Goal: Information Seeking & Learning: Learn about a topic

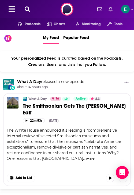
click at [83, 133] on span "The White House announced it's leading a "comprehensive internal review of sele…" at bounding box center [65, 144] width 116 height 33
click at [29, 9] on icon at bounding box center [27, 8] width 5 height 5
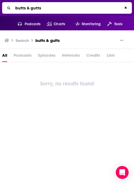
click at [61, 7] on input "butts & gutts" at bounding box center [67, 8] width 109 height 9
type input "the gut health podcast"
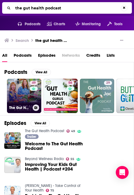
click at [24, 81] on link "49 The Gut Health Podcast" at bounding box center [24, 96] width 34 height 34
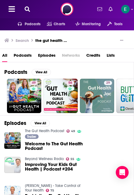
click at [27, 9] on icon at bounding box center [27, 8] width 5 height 5
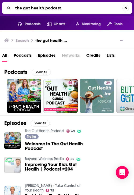
click at [69, 10] on input "the gut health podcast" at bounding box center [67, 8] width 109 height 9
type input "digest this"
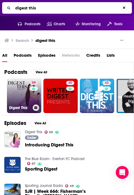
click at [25, 107] on h3 "Digest This" at bounding box center [19, 107] width 21 height 5
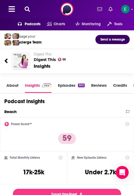
click at [6, 57] on icon at bounding box center [6, 60] width 4 height 7
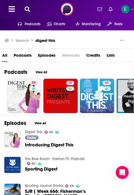
click at [27, 8] on icon at bounding box center [27, 8] width 5 height 5
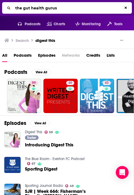
type input "the gut health gurus"
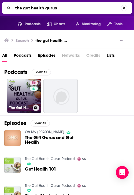
click at [24, 92] on link "56 The Gut Health Gurus Podcast" at bounding box center [24, 96] width 34 height 34
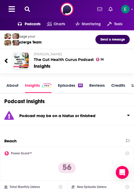
click at [24, 3] on div "Podcasts Charts Monitoring Tools For Business For Podcasters More" at bounding box center [67, 9] width 134 height 18
click at [25, 6] on div at bounding box center [21, 9] width 34 height 8
click at [28, 7] on icon at bounding box center [27, 8] width 5 height 5
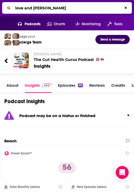
type input "love and gut"
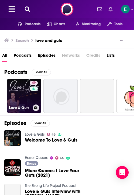
click at [23, 99] on link "49 Love & Guts" at bounding box center [24, 96] width 34 height 34
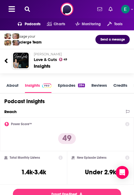
click at [75, 86] on link "Episodes 284" at bounding box center [71, 88] width 27 height 10
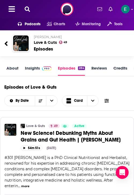
click at [30, 10] on button at bounding box center [27, 9] width 9 height 6
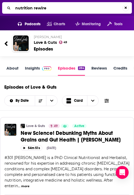
type input "nutrition rewired"
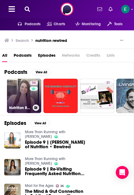
click at [19, 101] on link "34 Nutrition Rewired" at bounding box center [24, 96] width 34 height 34
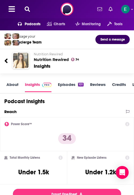
click at [28, 8] on icon at bounding box center [27, 8] width 5 height 5
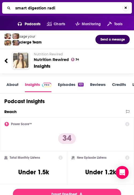
type input "smart digestion radio"
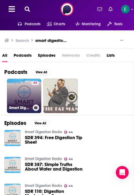
click at [13, 104] on link "44 Smart Digestion Radio" at bounding box center [24, 96] width 34 height 34
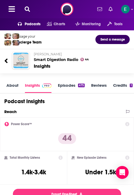
click at [75, 80] on div "About Insights Episodes 475 Reviews Credits 1 Lists Similar" at bounding box center [67, 86] width 134 height 16
click at [74, 86] on link "Episodes 475" at bounding box center [71, 88] width 27 height 10
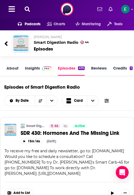
click at [32, 8] on div at bounding box center [21, 9] width 34 height 8
click at [31, 8] on button at bounding box center [27, 9] width 9 height 6
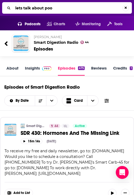
type input "lets talk about poop"
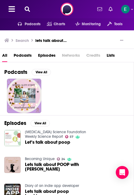
click at [27, 9] on icon at bounding box center [27, 8] width 5 height 5
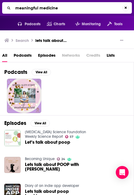
type input "meaningful medicine"
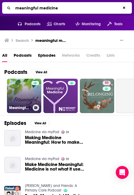
click at [18, 97] on link "Meaningful Medicine" at bounding box center [24, 96] width 34 height 34
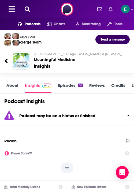
click at [25, 10] on icon at bounding box center [27, 8] width 5 height 5
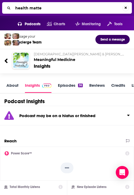
type input "health matter"
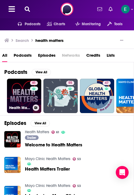
click at [15, 94] on link "61 Health Matters" at bounding box center [24, 96] width 34 height 34
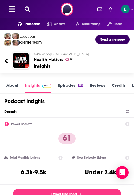
click at [64, 86] on link "Episodes 119" at bounding box center [70, 88] width 25 height 10
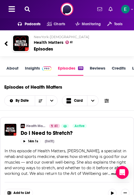
click at [10, 65] on div "About Insights Episodes 119 Reviews Credits Lists 1 Similar" at bounding box center [67, 68] width 134 height 16
click at [38, 74] on link "Insights" at bounding box center [38, 70] width 27 height 10
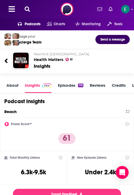
click at [26, 12] on icon at bounding box center [27, 8] width 5 height 5
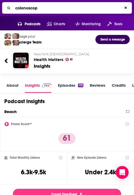
type input "colonoscopy"
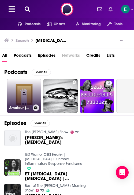
click at [21, 96] on link "Amateur Colonoscopy" at bounding box center [24, 96] width 34 height 34
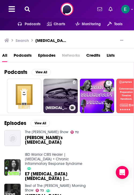
click at [59, 90] on link "Colonoscopy: Why and How" at bounding box center [60, 96] width 34 height 34
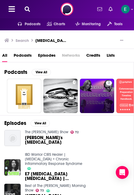
click at [89, 97] on link "2" at bounding box center [97, 96] width 34 height 34
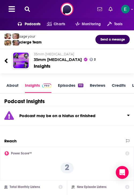
scroll to position [6, 0]
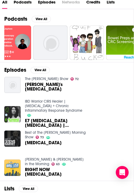
scroll to position [54, 0]
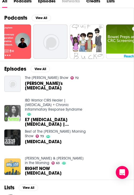
click at [12, 112] on img "E7 Colitis Colonoscopy | Colonoscopy Risks" at bounding box center [12, 113] width 16 height 16
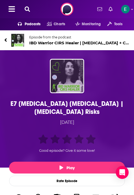
click at [62, 81] on img "E7 Colitis Colonoscopy | Colonoscopy Risks" at bounding box center [67, 76] width 33 height 33
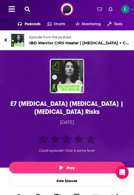
click at [27, 8] on icon at bounding box center [27, 8] width 5 height 5
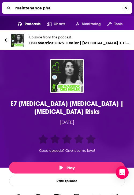
type input "maintenance phas"
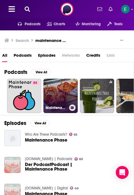
scroll to position [25, 0]
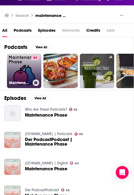
click at [24, 70] on link "84 Maintenance Phase" at bounding box center [24, 71] width 34 height 34
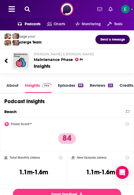
click at [69, 85] on link "Episodes 88" at bounding box center [70, 88] width 25 height 10
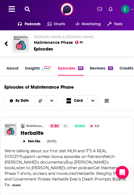
click at [29, 12] on div at bounding box center [21, 9] width 34 height 8
click at [26, 10] on icon at bounding box center [27, 8] width 5 height 5
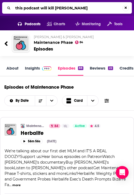
type input "this podcast will kill you"
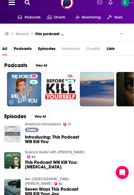
scroll to position [8, 0]
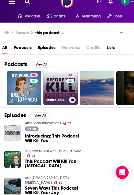
click at [63, 87] on link "56 Before You Kill Yourself: a suicide prevention podcast." at bounding box center [60, 88] width 34 height 34
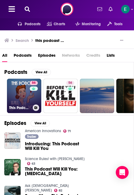
click at [29, 101] on link "86 This Podcast Will Kill You" at bounding box center [24, 96] width 34 height 34
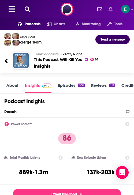
scroll to position [1, 0]
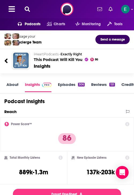
click at [67, 84] on link "Episodes 306" at bounding box center [71, 87] width 27 height 10
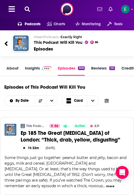
click at [12, 67] on link "About" at bounding box center [12, 70] width 12 height 10
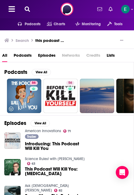
click at [27, 6] on button at bounding box center [27, 9] width 9 height 6
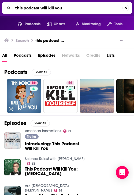
click at [27, 6] on input "this podcast will kill you" at bounding box center [67, 8] width 109 height 9
type input "science vs"
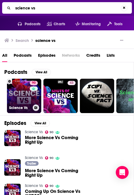
click at [20, 91] on link "90 Science Vs" at bounding box center [24, 96] width 34 height 34
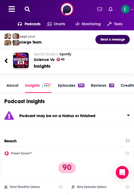
click at [25, 7] on icon at bounding box center [27, 8] width 5 height 5
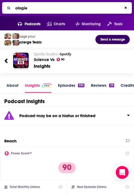
type input "ologies"
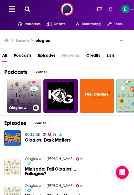
click at [18, 106] on h3 "Ologies with [PERSON_NAME]" at bounding box center [19, 107] width 21 height 5
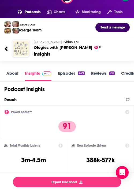
scroll to position [13, 0]
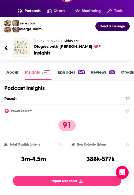
click at [62, 72] on link "Episodes 479" at bounding box center [71, 74] width 27 height 10
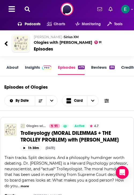
click at [27, 9] on icon at bounding box center [27, 8] width 5 height 5
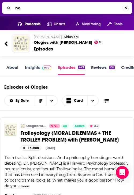
type input "n"
type input "the nocturnist"
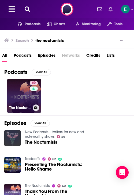
click at [13, 100] on link "60 The Nocturnists" at bounding box center [24, 96] width 34 height 34
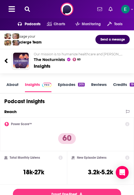
click at [69, 82] on link "Episodes 205" at bounding box center [71, 87] width 27 height 10
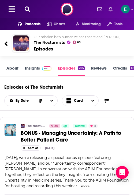
click at [13, 71] on link "About" at bounding box center [12, 70] width 12 height 10
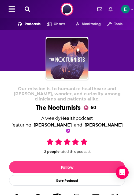
click at [25, 6] on div at bounding box center [21, 9] width 34 height 8
click at [26, 8] on icon at bounding box center [27, 8] width 5 height 5
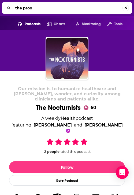
type input "the proof"
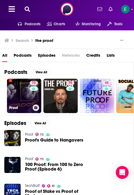
click at [18, 92] on link "73 Proof" at bounding box center [24, 96] width 34 height 34
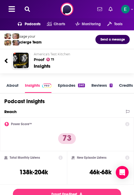
click at [66, 82] on div "About Insights Episodes 240 Reviews 1 Credits 4 Lists 11 Similar" at bounding box center [67, 86] width 134 height 16
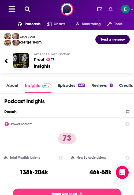
click at [70, 82] on div "About Insights Episodes 240 Reviews 1 Credits 4 Lists 11 Similar" at bounding box center [67, 86] width 134 height 16
click at [69, 87] on link "Episodes 240" at bounding box center [71, 88] width 27 height 10
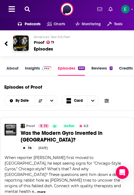
click at [25, 9] on icon at bounding box center [27, 8] width 5 height 5
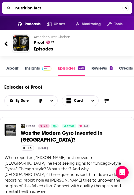
type input "nutrition facts"
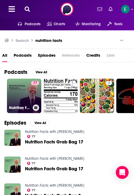
click at [26, 95] on link "77 Nutrition Facts with [PERSON_NAME]" at bounding box center [24, 96] width 34 height 34
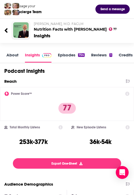
scroll to position [48, 0]
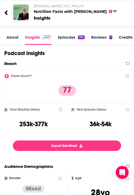
click at [69, 39] on link "Episodes 754" at bounding box center [71, 40] width 27 height 10
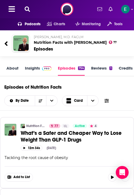
click at [3, 44] on div "[PERSON_NAME], M.D. FACLM Nutrition Facts with [PERSON_NAME] 77 Episodes" at bounding box center [65, 43] width 126 height 26
click at [8, 43] on icon at bounding box center [6, 43] width 4 height 7
click at [60, 25] on span "Charts" at bounding box center [60, 24] width 12 height 8
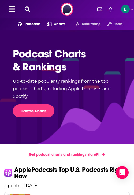
click at [54, 24] on span "Charts" at bounding box center [60, 24] width 12 height 8
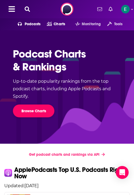
click at [28, 109] on link "Browse Charts" at bounding box center [34, 110] width 42 height 13
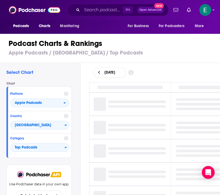
scroll to position [5, 0]
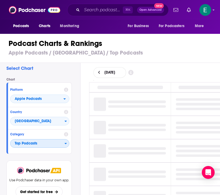
click at [31, 142] on span "Top Podcasts" at bounding box center [37, 143] width 54 height 9
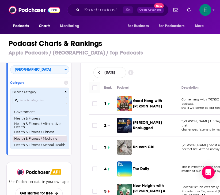
scroll to position [178, 0]
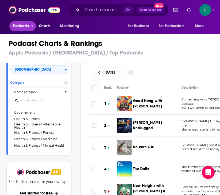
click at [22, 25] on span "Podcasts" at bounding box center [21, 26] width 16 height 8
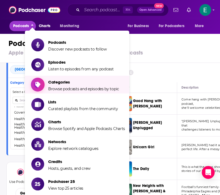
click at [60, 85] on span "Categories Browse podcasts and episodes by topic" at bounding box center [83, 84] width 71 height 13
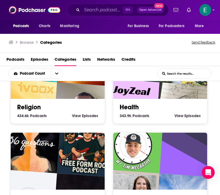
scroll to position [320, 0]
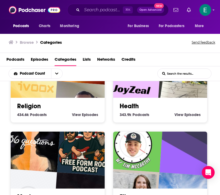
click at [134, 99] on div "Health 343.9k Health Podcasts View Health Episodes" at bounding box center [161, 108] width 86 height 20
click at [132, 107] on link "Health" at bounding box center [129, 106] width 19 height 8
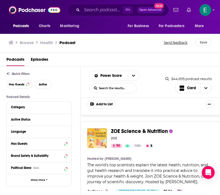
scroll to position [1082, 0]
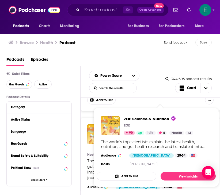
click at [134, 124] on span "ZOE Science & Nutrition" at bounding box center [139, 127] width 57 height 7
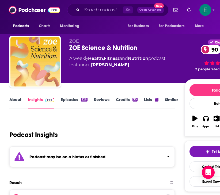
click at [73, 98] on link "Episodes 226" at bounding box center [74, 103] width 27 height 12
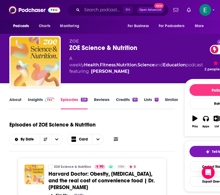
click at [35, 101] on link "Insights" at bounding box center [41, 103] width 27 height 12
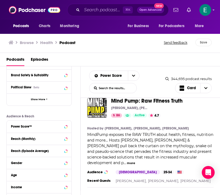
scroll to position [2874, 0]
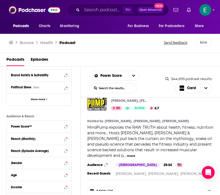
click at [81, 141] on div "Mind Pump: Raw Fitness Truth [PERSON_NAME], [PERSON_NAME], [PERSON_NAME], [PERS…" at bounding box center [151, 143] width 140 height 118
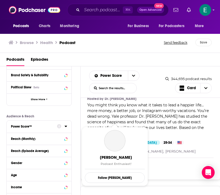
scroll to position [5746, 0]
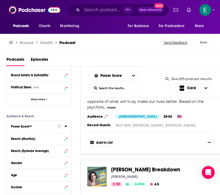
scroll to position [5786, 0]
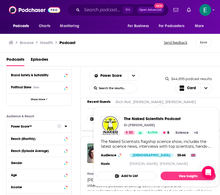
click at [98, 105] on span "The Naked Scientists Podcast Dr [PERSON_NAME] 82 Active 5 Categories Science + …" at bounding box center [157, 147] width 126 height 86
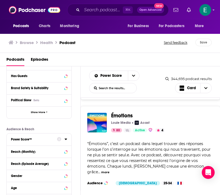
scroll to position [7576, 0]
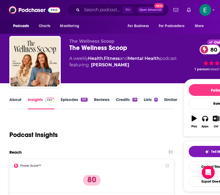
click at [134, 100] on link "Similar" at bounding box center [170, 103] width 13 height 12
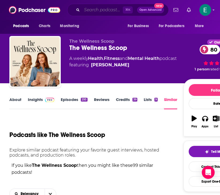
click at [91, 10] on input "Search podcasts, credits, & more..." at bounding box center [102, 10] width 41 height 9
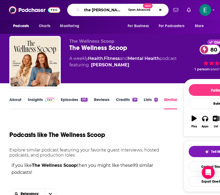
type input "the [PERSON_NAME] show"
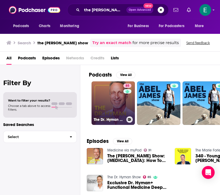
click at [105, 107] on link "85 The [PERSON_NAME] Show" at bounding box center [113, 102] width 43 height 43
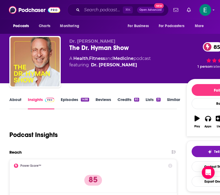
click at [134, 102] on link "Similar" at bounding box center [173, 103] width 13 height 12
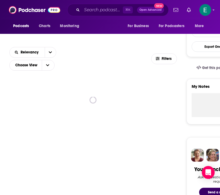
scroll to position [135, 0]
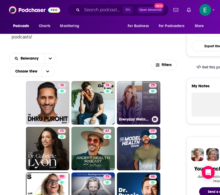
click at [134, 102] on link "79 Everyday Wellness: Midlife Hormones, Health, and Science for Women 35+" at bounding box center [138, 102] width 43 height 43
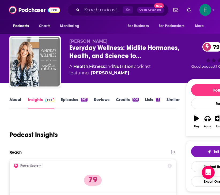
click at [69, 100] on link "Episodes 567" at bounding box center [74, 103] width 27 height 12
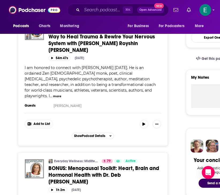
scroll to position [145, 0]
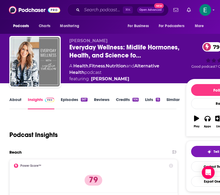
click at [134, 98] on link "Similar" at bounding box center [173, 103] width 13 height 12
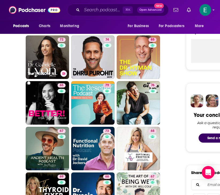
scroll to position [189, 0]
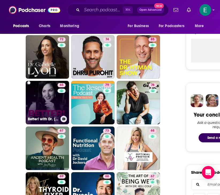
click at [40, 110] on link "65 Better! with Dr. [PERSON_NAME]" at bounding box center [47, 102] width 43 height 43
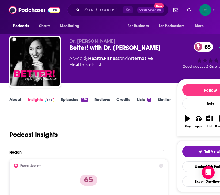
click at [67, 98] on link "Episodes 438" at bounding box center [74, 103] width 27 height 12
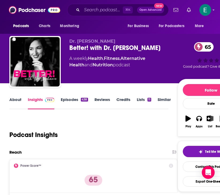
click at [134, 99] on link "Similar" at bounding box center [164, 103] width 13 height 12
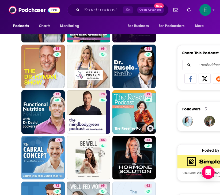
scroll to position [309, 0]
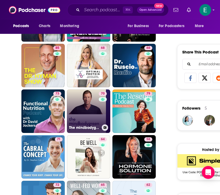
click at [77, 119] on link "70 The mindbodygreen Podcast" at bounding box center [88, 110] width 43 height 43
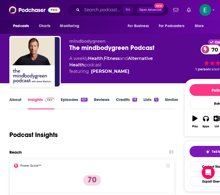
click at [79, 98] on link "Episodes 623" at bounding box center [74, 103] width 27 height 12
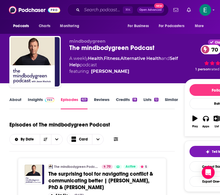
click at [134, 99] on link "Similar" at bounding box center [171, 103] width 13 height 12
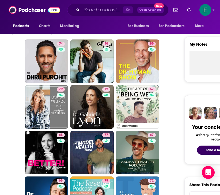
scroll to position [176, 0]
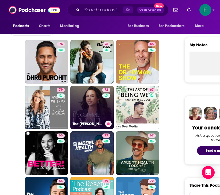
click at [93, 110] on link "72 The [PERSON_NAME] Show" at bounding box center [92, 107] width 43 height 43
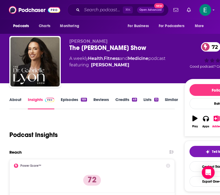
click at [76, 98] on link "Episodes 169" at bounding box center [74, 103] width 26 height 12
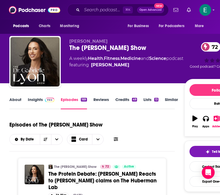
click at [47, 102] on link "Insights" at bounding box center [41, 103] width 27 height 12
click at [134, 99] on link "Similar" at bounding box center [171, 103] width 13 height 12
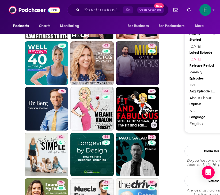
scroll to position [589, 0]
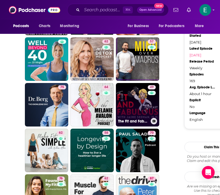
click at [130, 101] on link "49 The Fit and Fabulous Podcast" at bounding box center [137, 104] width 43 height 43
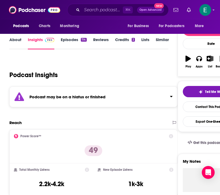
scroll to position [83, 0]
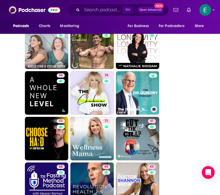
scroll to position [831, 0]
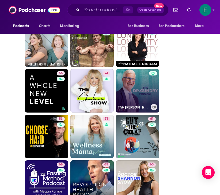
click at [134, 94] on link "The [PERSON_NAME] Podcast" at bounding box center [137, 90] width 43 height 43
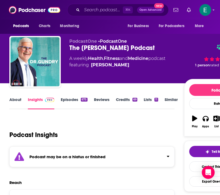
click at [76, 105] on link "Episodes 675" at bounding box center [74, 103] width 27 height 12
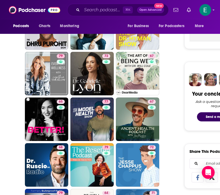
scroll to position [208, 0]
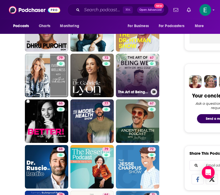
click at [132, 77] on link "67 The Art of Being Well" at bounding box center [137, 75] width 43 height 43
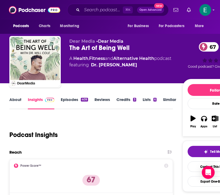
click at [81, 98] on div "409" at bounding box center [84, 100] width 7 height 4
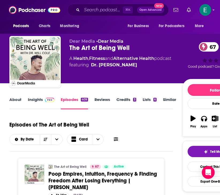
click at [21, 97] on link "About" at bounding box center [15, 103] width 12 height 12
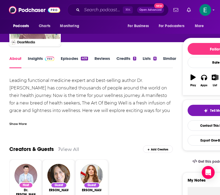
scroll to position [33, 0]
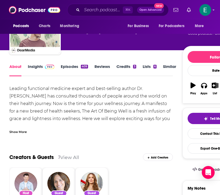
click at [35, 65] on link "Insights" at bounding box center [41, 70] width 27 height 12
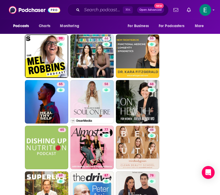
scroll to position [922, 0]
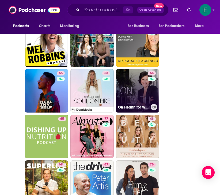
click at [134, 90] on link "68 On Health for Women" at bounding box center [137, 90] width 43 height 43
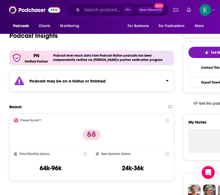
scroll to position [112, 0]
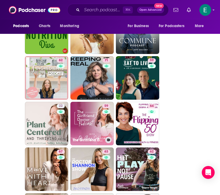
scroll to position [1255, 0]
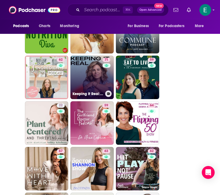
click at [91, 71] on link "71 Keeping It Real: Conversations with [PERSON_NAME]" at bounding box center [92, 77] width 43 height 43
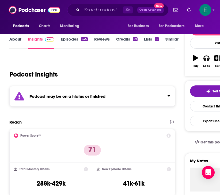
scroll to position [63, 0]
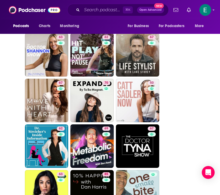
scroll to position [1369, 0]
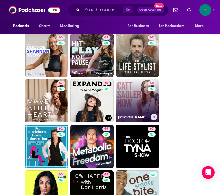
click at [133, 108] on link "50 [PERSON_NAME] Now" at bounding box center [137, 100] width 43 height 43
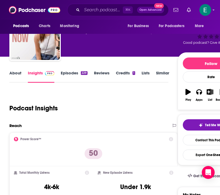
scroll to position [24, 0]
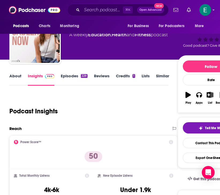
click at [77, 76] on link "Episodes 229" at bounding box center [74, 79] width 27 height 12
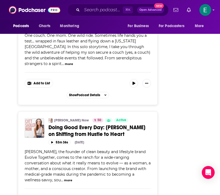
scroll to position [860, 0]
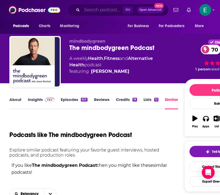
click at [91, 12] on input "Search podcasts, credits, & more..." at bounding box center [102, 10] width 41 height 9
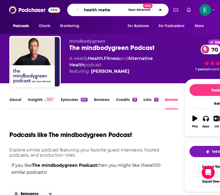
type input "health matter"
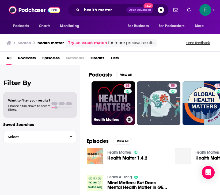
click at [103, 101] on link "61 Health Matters" at bounding box center [113, 102] width 43 height 43
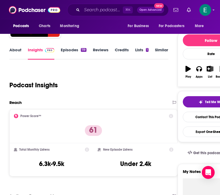
scroll to position [54, 0]
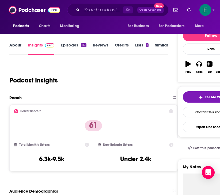
click at [104, 43] on link "Reviews" at bounding box center [101, 48] width 16 height 12
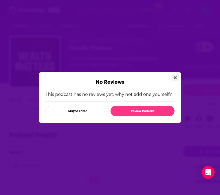
click at [134, 76] on icon "Close" at bounding box center [175, 77] width 3 height 3
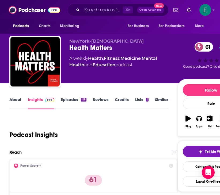
click at [134, 98] on link "Similar" at bounding box center [161, 103] width 13 height 12
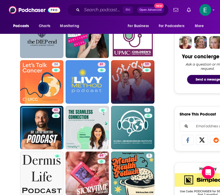
scroll to position [248, 0]
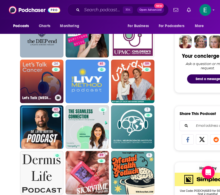
click at [32, 76] on link "24 Let's Talk [MEDICAL_DATA]" at bounding box center [41, 81] width 43 height 43
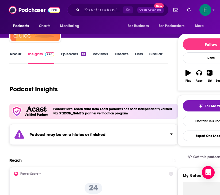
scroll to position [46, 0]
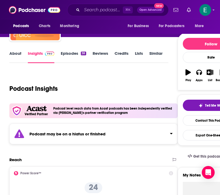
click at [134, 53] on link "Similar" at bounding box center [156, 57] width 13 height 12
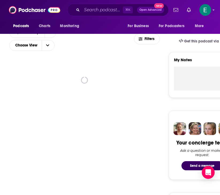
scroll to position [161, 0]
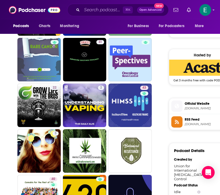
scroll to position [362, 0]
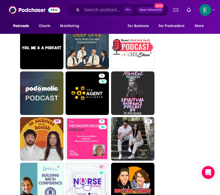
scroll to position [1060, 0]
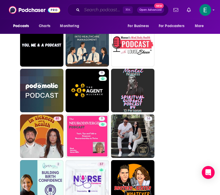
click at [103, 11] on input "Search podcasts, credits, & more..." at bounding box center [102, 10] width 41 height 9
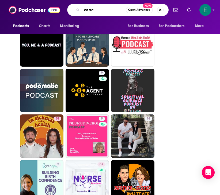
type input "cance"
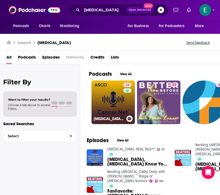
click at [113, 98] on link "34 Cancer.Net Podcast" at bounding box center [113, 101] width 43 height 43
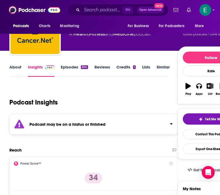
scroll to position [33, 0]
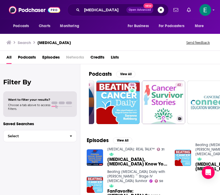
scroll to position [0, 131]
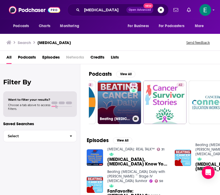
click at [111, 105] on link "50 Beating Cancer Daily with Saranne Rothberg ~ Stage IV Cancer Survivor" at bounding box center [119, 101] width 43 height 43
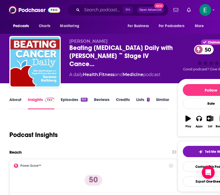
click at [75, 100] on link "Episodes 925" at bounding box center [74, 103] width 27 height 12
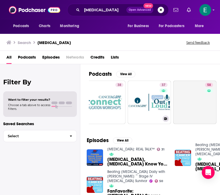
scroll to position [0, 238]
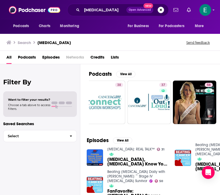
click at [132, 151] on link "PROSTATE CANCER: REAL TALK™" at bounding box center [131, 149] width 47 height 5
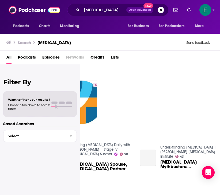
scroll to position [0, 125]
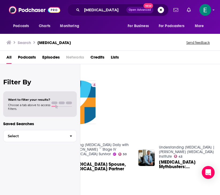
click at [174, 153] on link "Understanding Cancer | Dana-Farber Cancer Institute" at bounding box center [187, 152] width 56 height 14
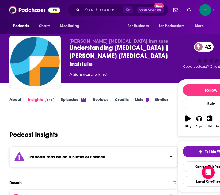
click at [31, 23] on button "Podcasts" at bounding box center [22, 26] width 27 height 10
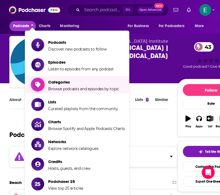
click at [51, 86] on span "Browse podcasts and episodes by topic" at bounding box center [83, 88] width 71 height 5
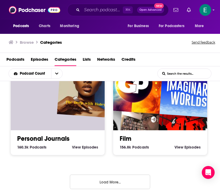
scroll to position [1, 0]
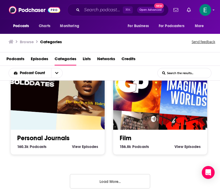
click at [111, 177] on button "Load More..." at bounding box center [110, 181] width 80 height 14
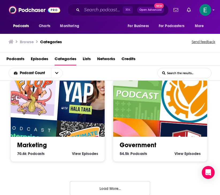
scroll to position [1375, 0]
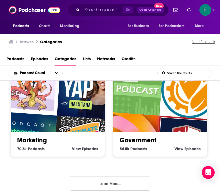
click at [104, 181] on button "Load More..." at bounding box center [110, 183] width 80 height 14
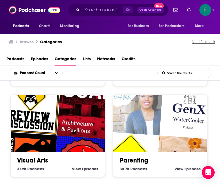
scroll to position [2099, 0]
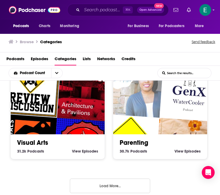
click at [79, 185] on button "Load More..." at bounding box center [110, 185] width 80 height 14
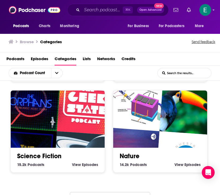
scroll to position [2824, 0]
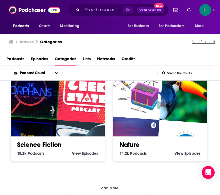
click at [90, 183] on button "Load More..." at bounding box center [110, 188] width 80 height 14
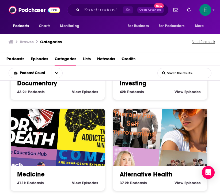
scroll to position [1797, 0]
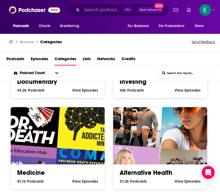
click at [82, 139] on img "The Addicted Mind Podcast" at bounding box center [87, 121] width 60 height 60
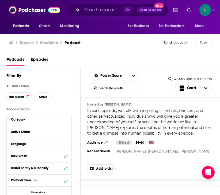
scroll to position [2619, 0]
